Goal: Task Accomplishment & Management: Use online tool/utility

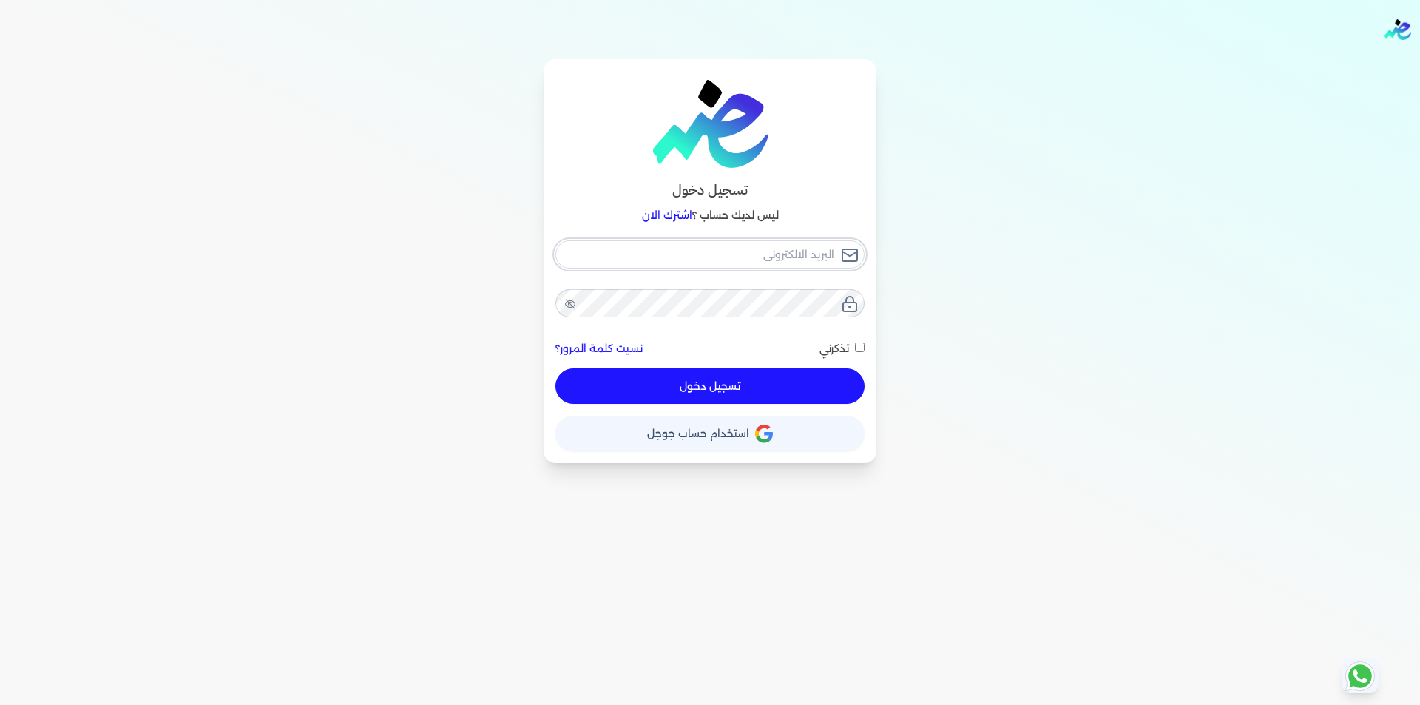
type input "[EMAIL_ADDRESS][DOMAIN_NAME]"
click at [795, 388] on button "تسجيل دخول" at bounding box center [709, 385] width 309 height 35
checkbox input "false"
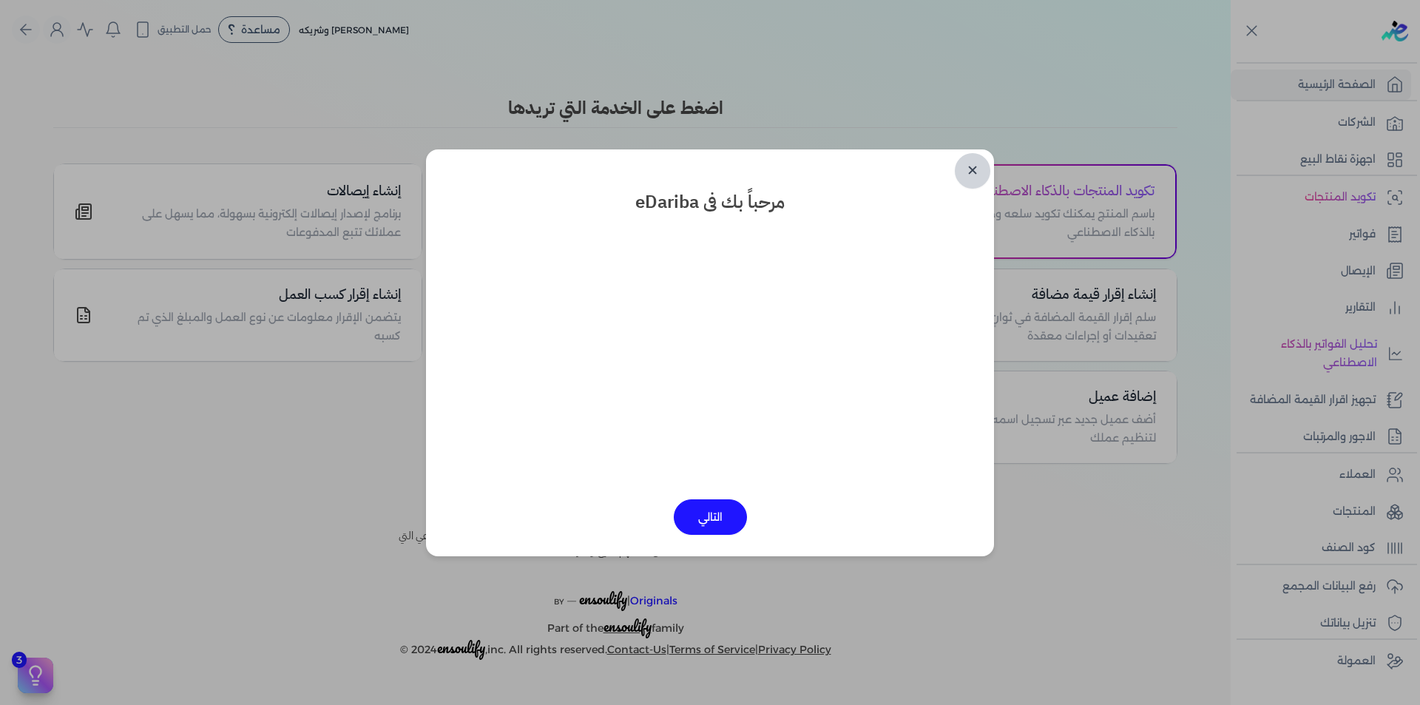
click at [969, 172] on link "✕" at bounding box center [972, 170] width 35 height 35
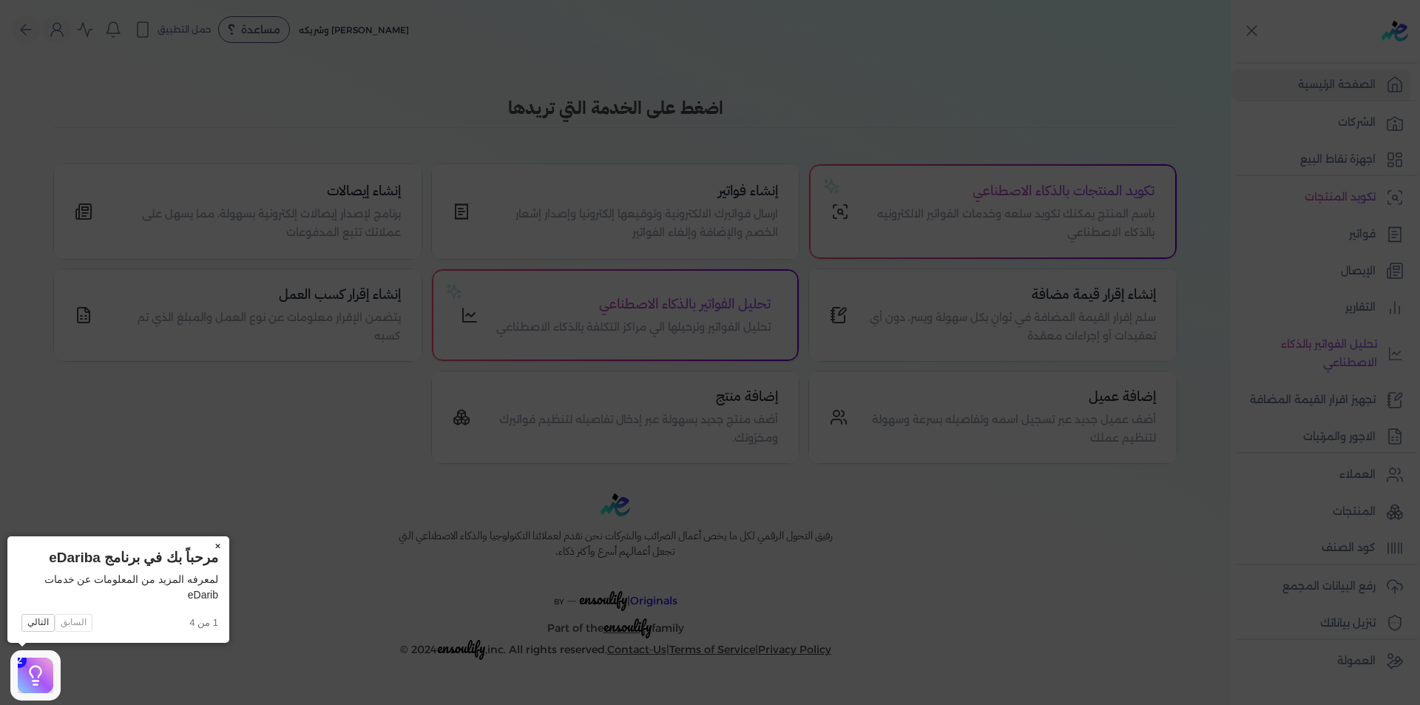
click at [220, 541] on button "×" at bounding box center [218, 546] width 24 height 21
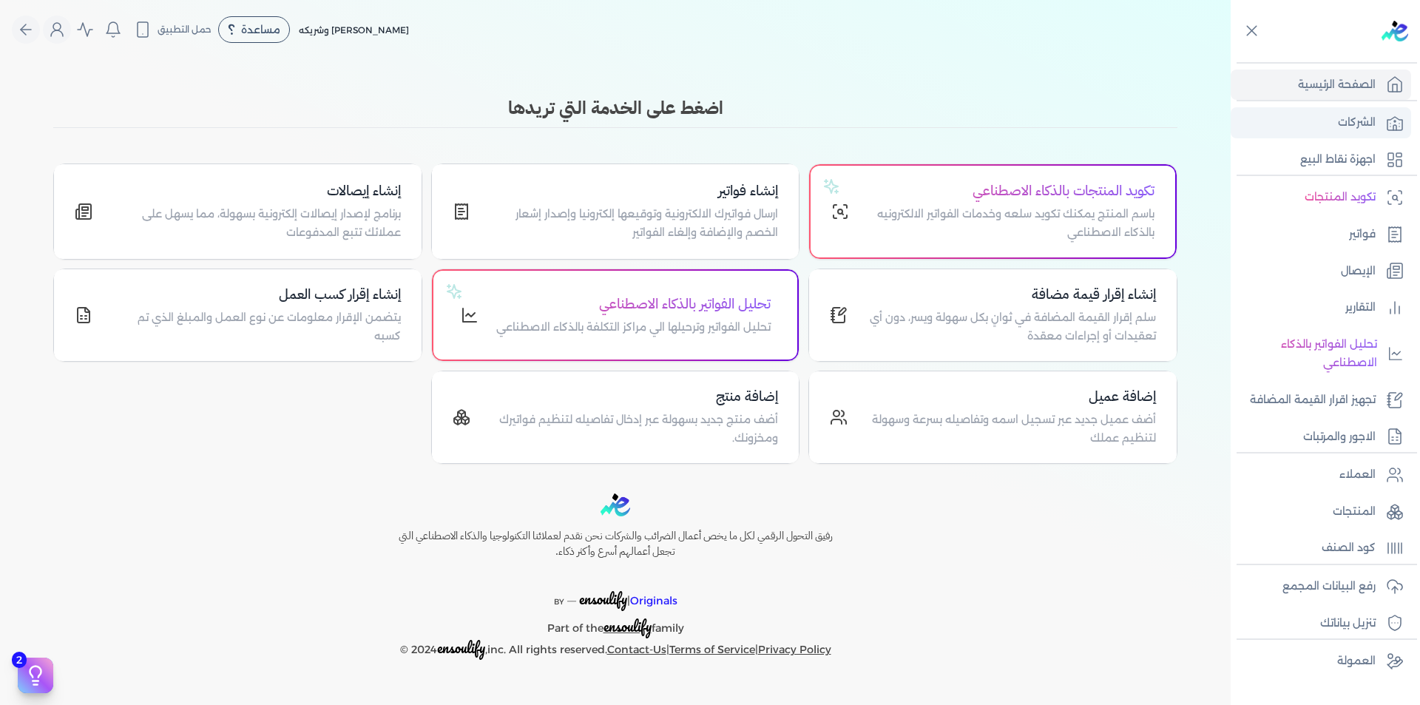
click at [1346, 124] on p "الشركات" at bounding box center [1357, 122] width 38 height 19
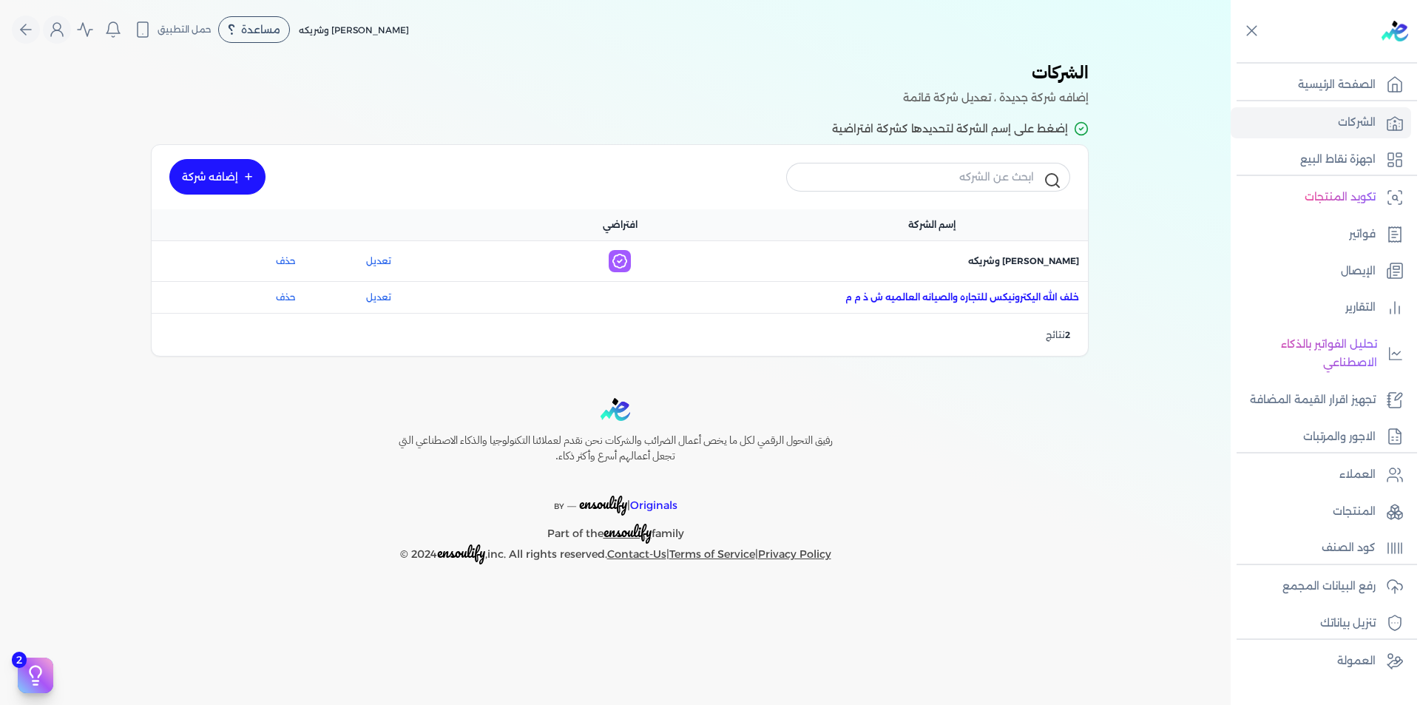
click at [1023, 293] on span "اسم الشركة : خلف الله اليكترونيكس للتجاره والصيانه العالميه ش ذ م م" at bounding box center [962, 297] width 234 height 13
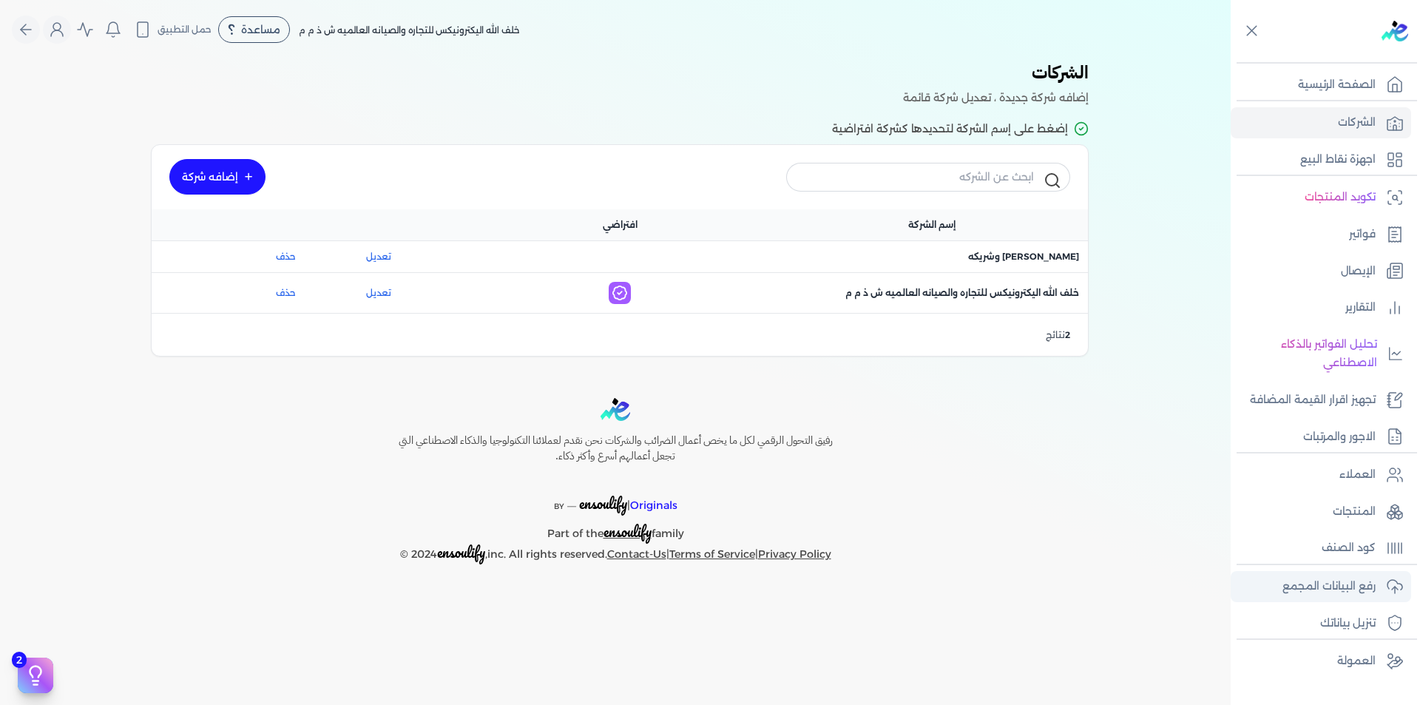
click at [1375, 588] on p "رفع البيانات المجمع" at bounding box center [1328, 586] width 93 height 19
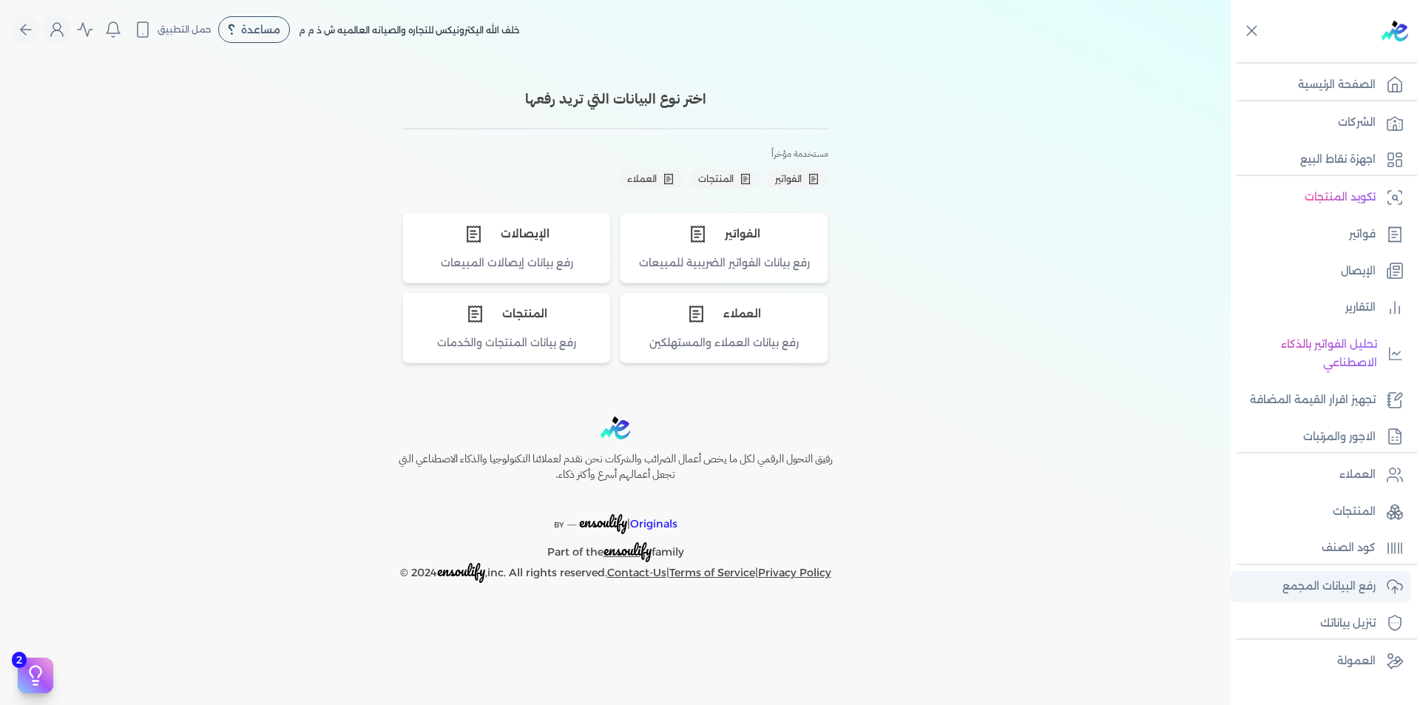
click at [1230, 571] on link "رفع البيانات المجمع" at bounding box center [1320, 586] width 180 height 31
